Goal: Task Accomplishment & Management: Manage account settings

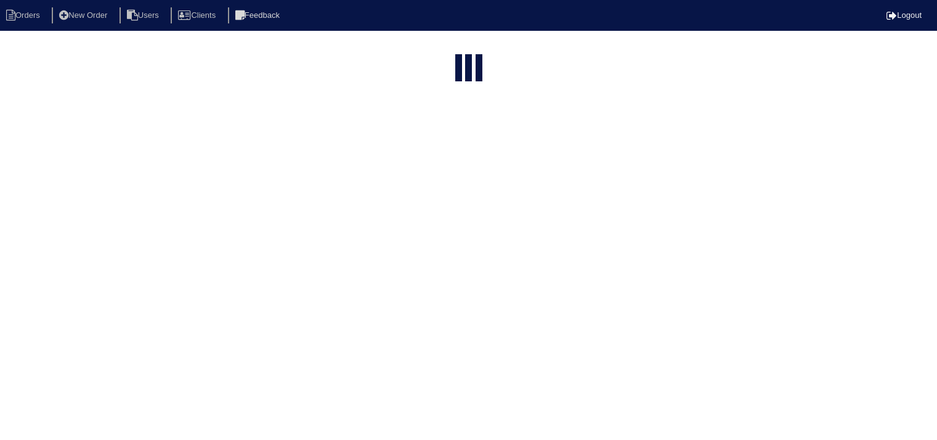
select select "15"
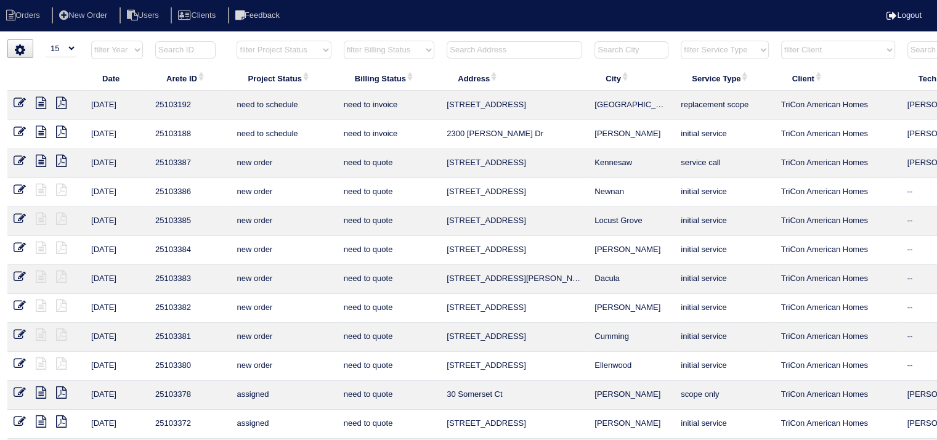
click at [513, 49] on input "text" at bounding box center [515, 49] width 136 height 17
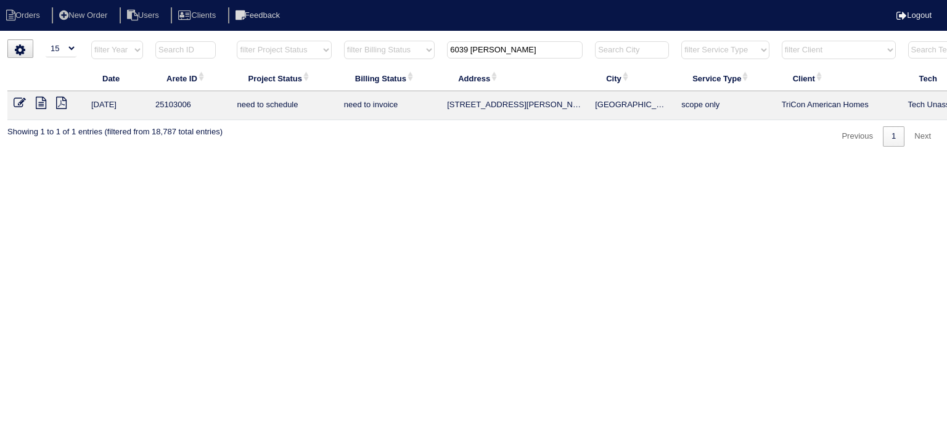
type input "6039 reynolds"
click at [41, 104] on icon at bounding box center [41, 103] width 10 height 12
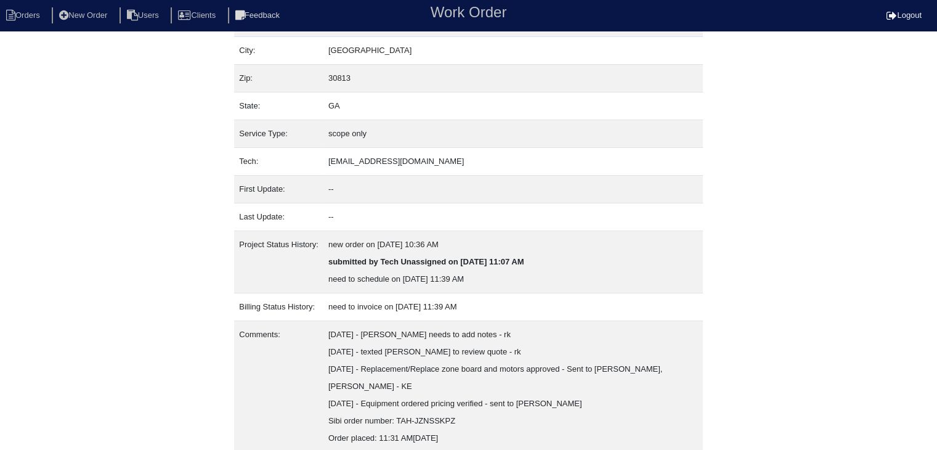
scroll to position [145, 0]
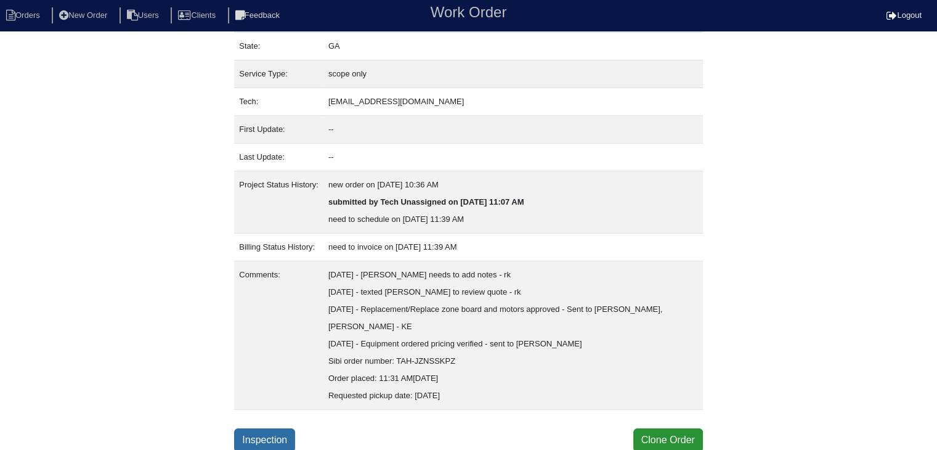
click at [277, 435] on link "Inspection" at bounding box center [264, 439] width 61 height 23
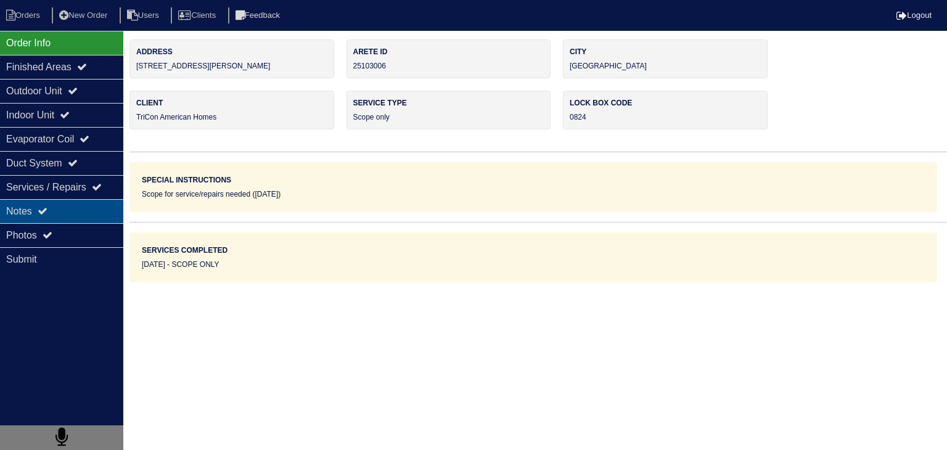
click at [82, 210] on div "Notes" at bounding box center [61, 211] width 123 height 24
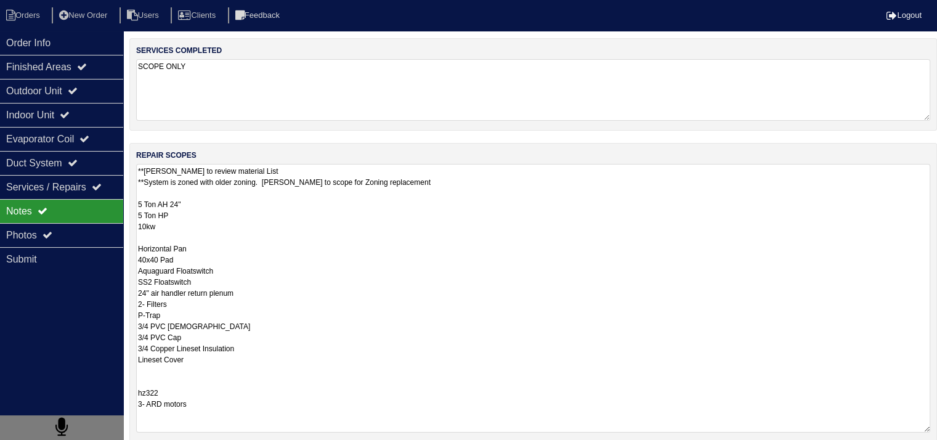
scroll to position [222, 0]
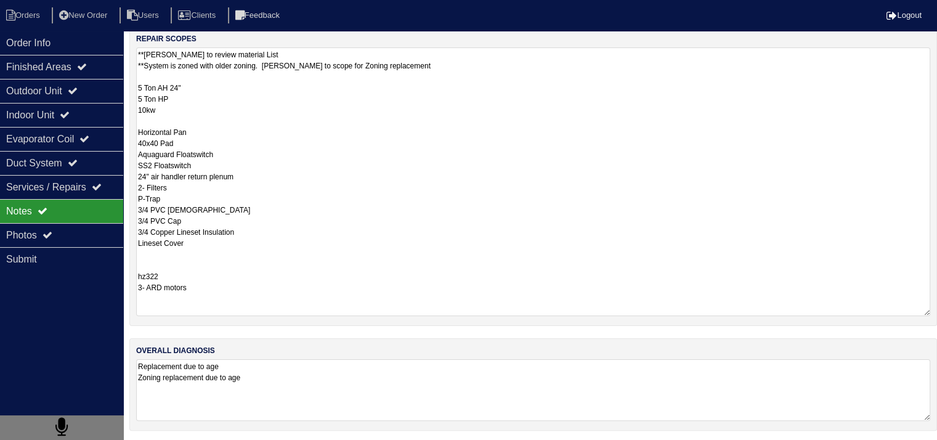
drag, startPoint x: 138, startPoint y: 311, endPoint x: 263, endPoint y: 290, distance: 126.8
click at [263, 290] on textarea "**Payton to review material List **System is zoned with older zoning. Payton to…" at bounding box center [533, 181] width 794 height 269
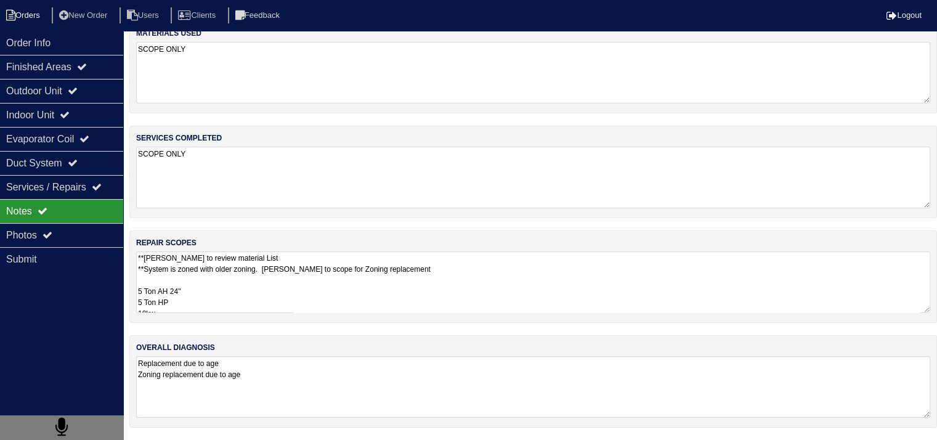
scroll to position [15, 0]
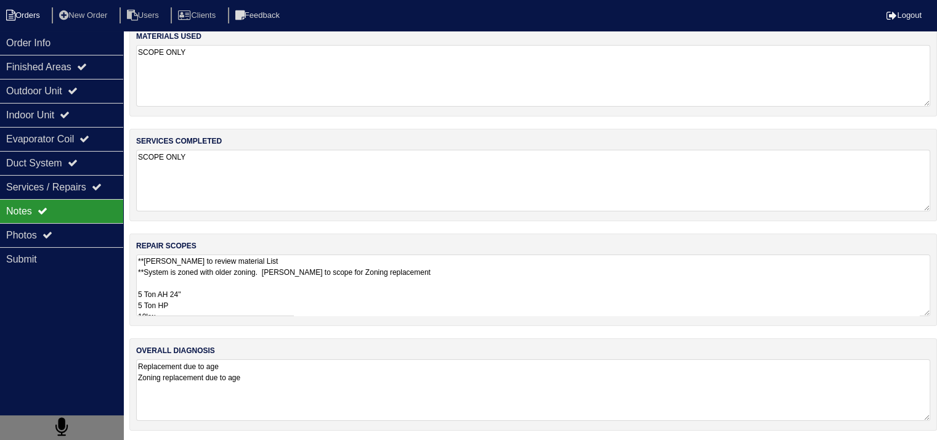
click at [28, 18] on li "Orders" at bounding box center [25, 15] width 50 height 17
select select "15"
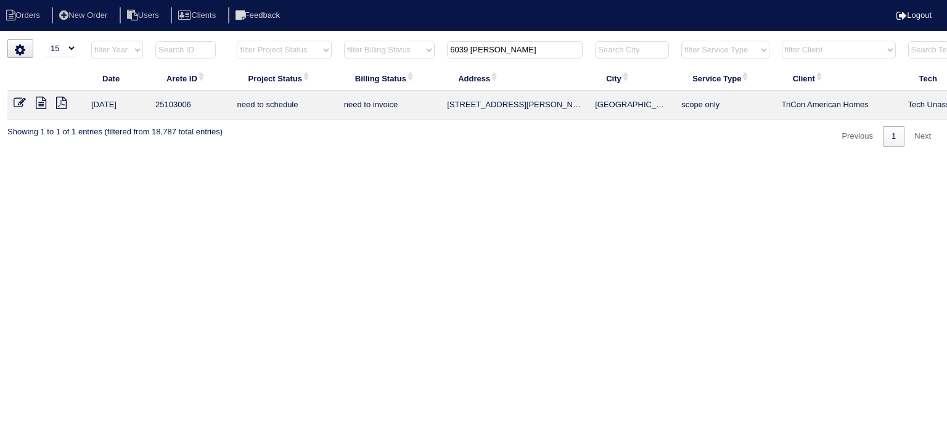
drag, startPoint x: 536, startPoint y: 49, endPoint x: 356, endPoint y: 58, distance: 180.2
click at [356, 58] on tr "filter Year -- Any Year -- 2025 2024 2023 2022 2021 2020 2019 filter Project St…" at bounding box center [541, 52] width 1068 height 25
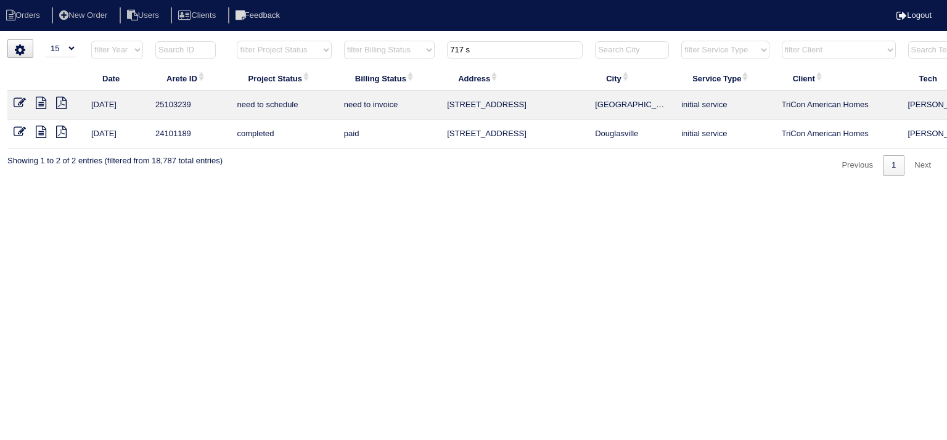
type input "717 s"
click at [39, 102] on icon at bounding box center [41, 103] width 10 height 12
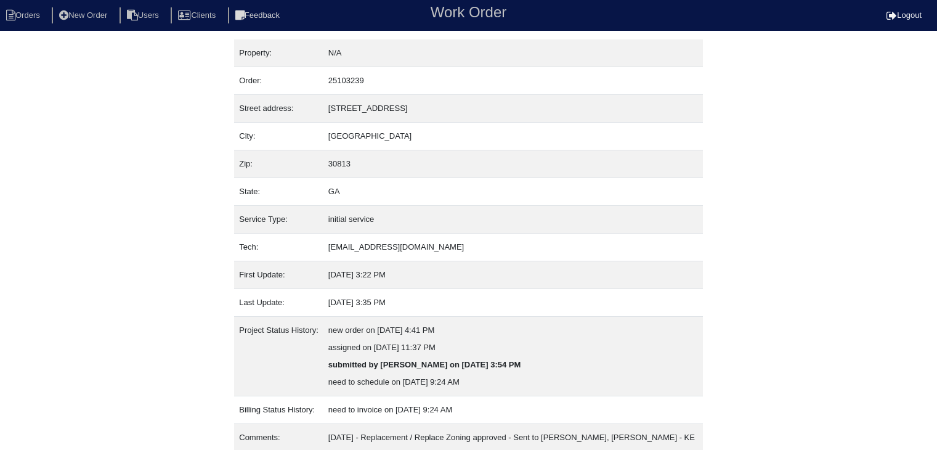
scroll to position [128, 0]
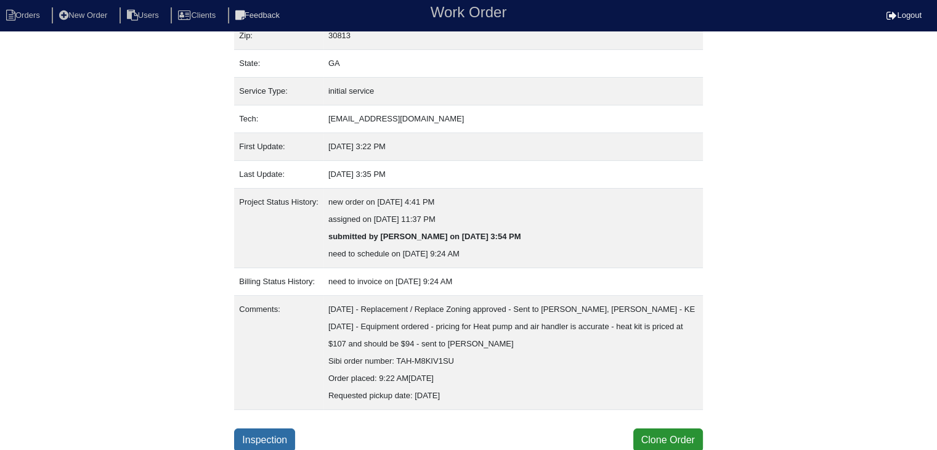
click at [271, 436] on link "Inspection" at bounding box center [264, 439] width 61 height 23
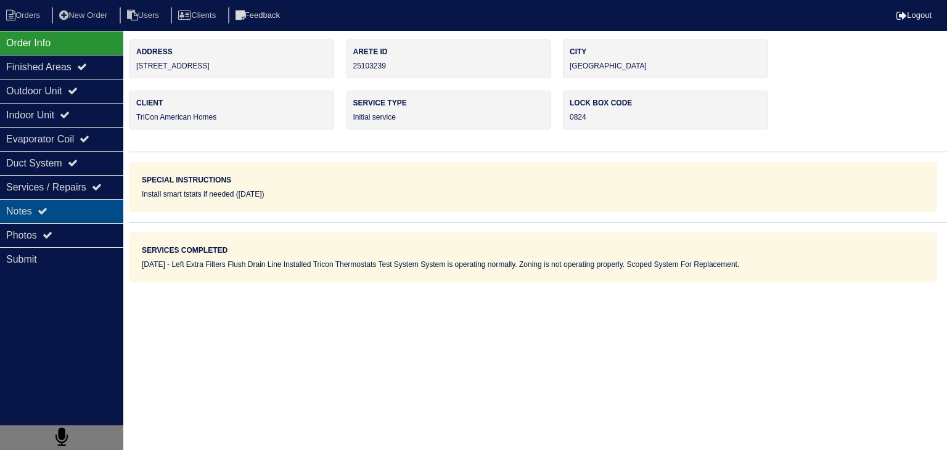
click at [63, 215] on div "Notes" at bounding box center [61, 211] width 123 height 24
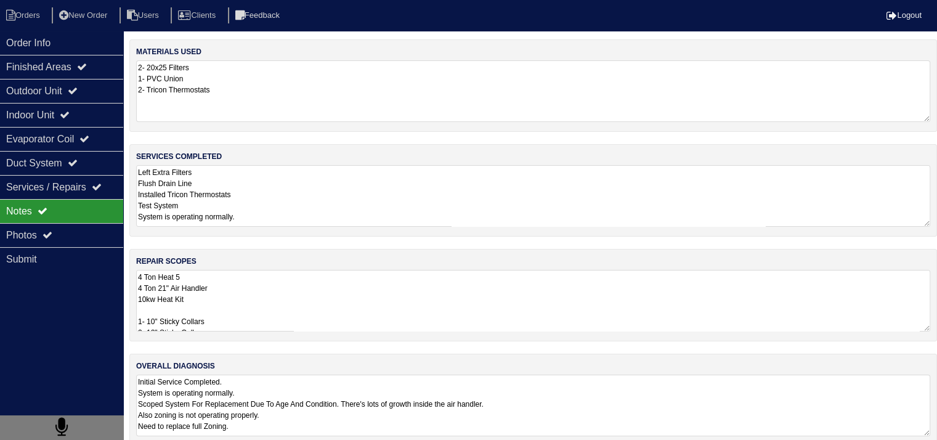
click at [233, 309] on textarea "4 Ton Heat 5 4 Ton 21" Air Handler 10kw Heat Kit 1- 10" Sticky Collars 2- 12" S…" at bounding box center [533, 301] width 794 height 62
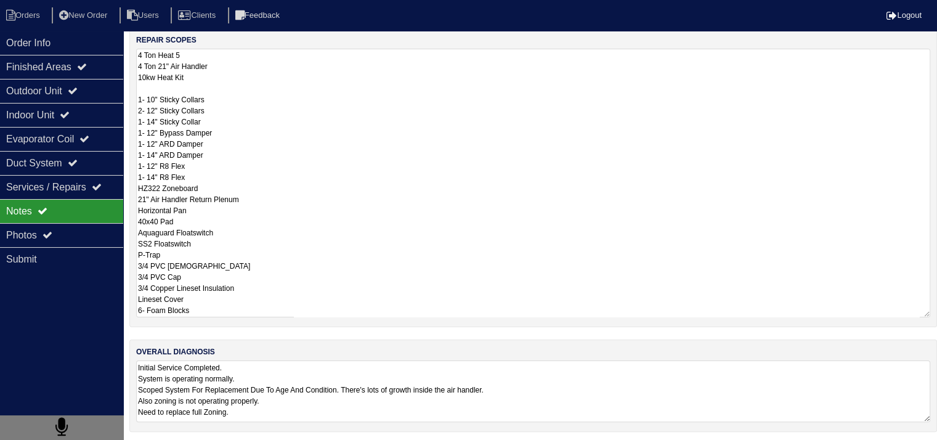
scroll to position [222, 0]
click at [21, 14] on li "Orders" at bounding box center [25, 15] width 50 height 17
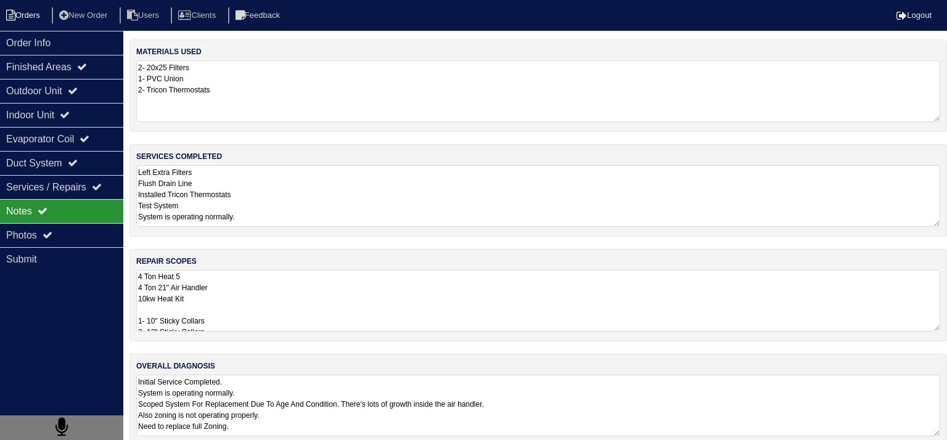
select select "15"
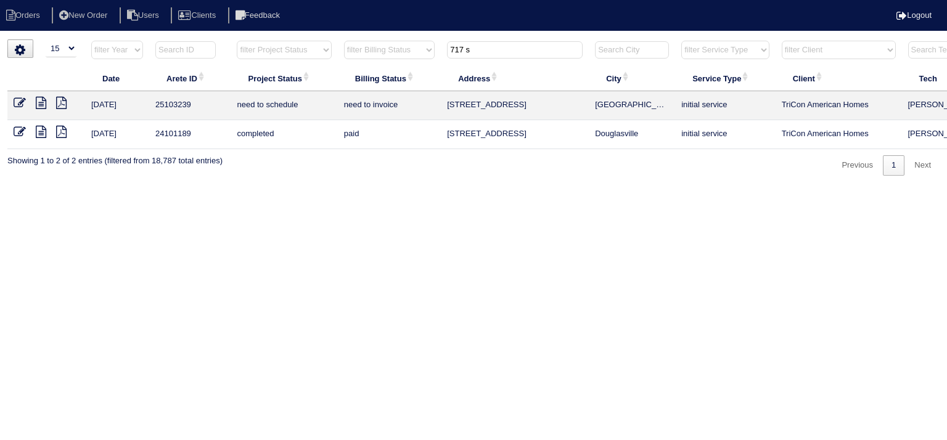
drag, startPoint x: 494, startPoint y: 52, endPoint x: 381, endPoint y: 51, distance: 112.8
click at [381, 51] on tr "filter Year -- Any Year -- 2025 2024 2023 2022 2021 2020 2019 filter Project St…" at bounding box center [541, 52] width 1068 height 25
type input "4588 swan"
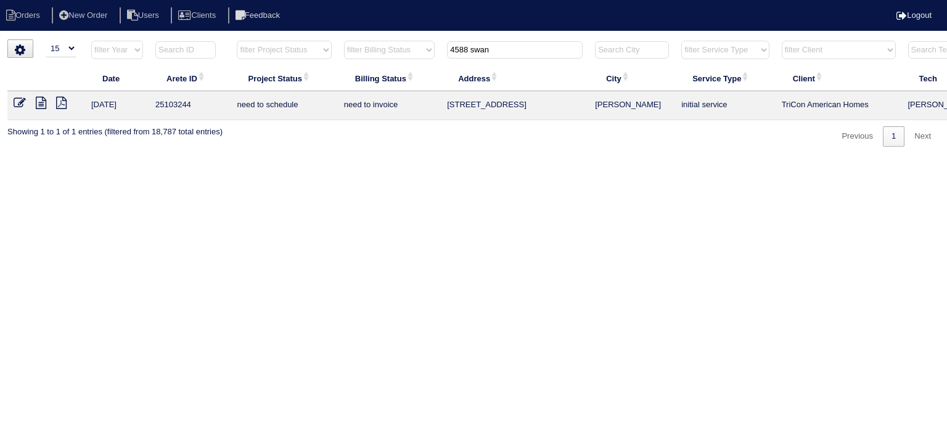
click at [40, 104] on icon at bounding box center [41, 103] width 10 height 12
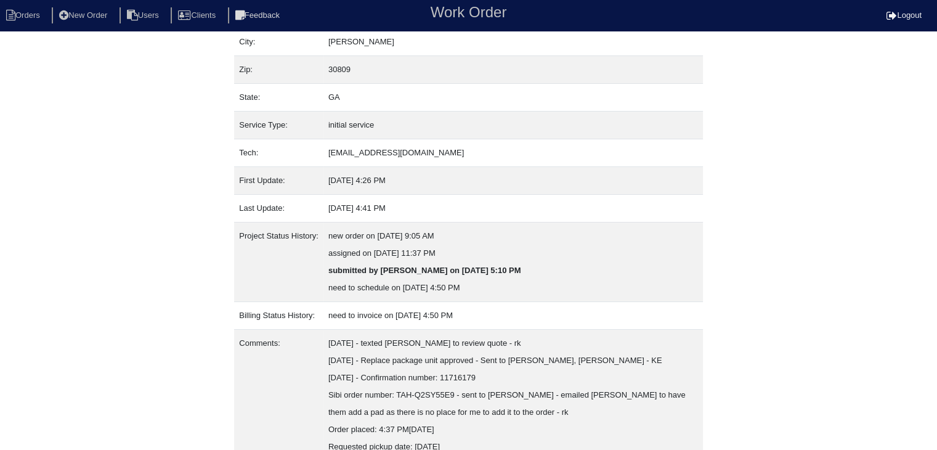
scroll to position [145, 0]
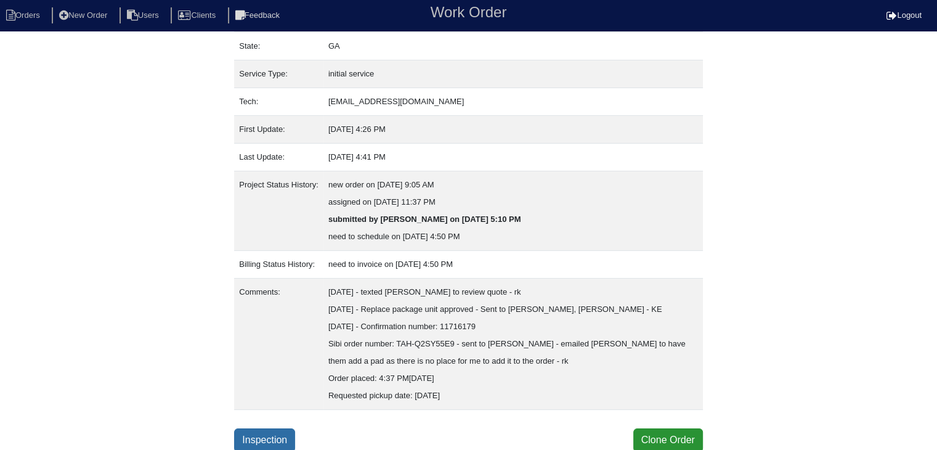
click at [276, 432] on link "Inspection" at bounding box center [264, 439] width 61 height 23
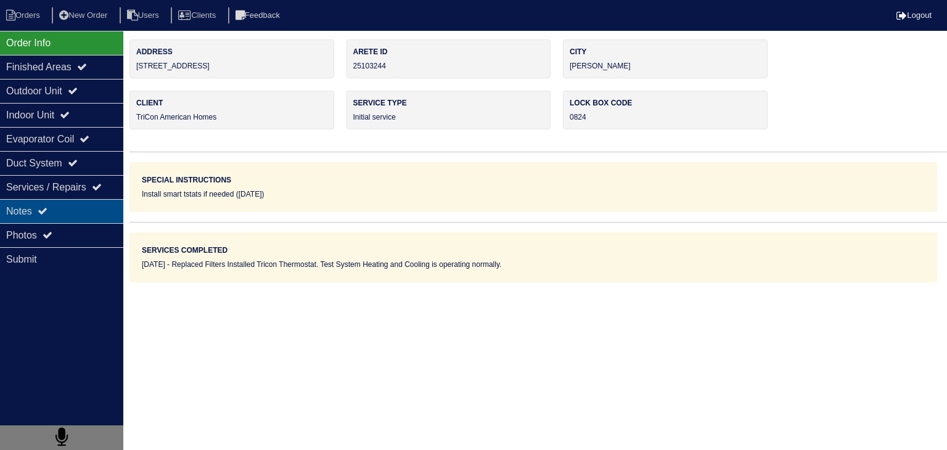
click at [89, 213] on div "Notes" at bounding box center [61, 211] width 123 height 24
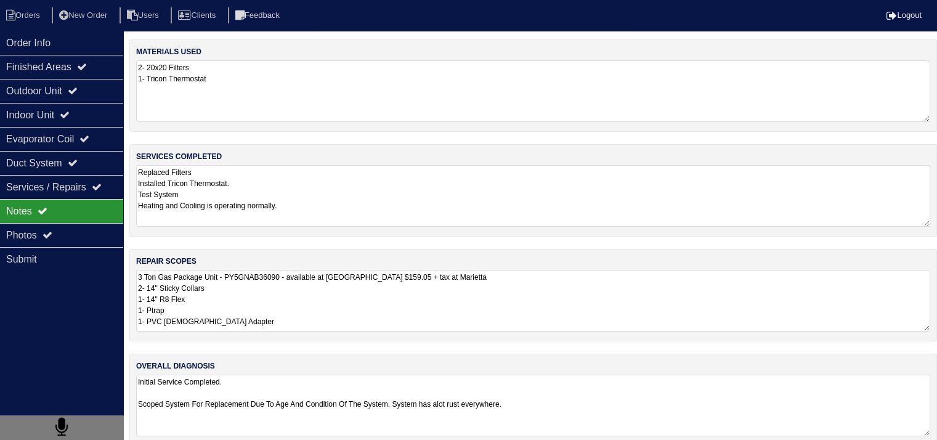
click at [232, 299] on textarea "3 Ton Gas Package Unit - PY5GNAB36090 - available at [GEOGRAPHIC_DATA] $159.05 …" at bounding box center [533, 301] width 794 height 62
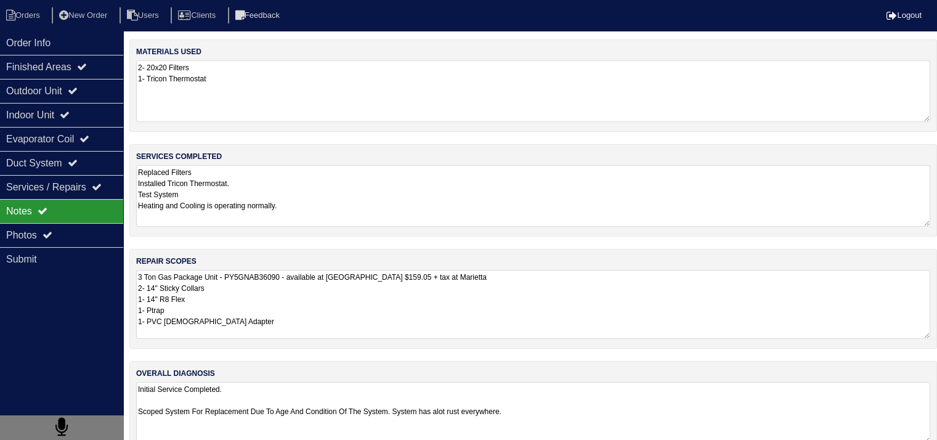
scroll to position [1, 0]
